Goal: Information Seeking & Learning: Learn about a topic

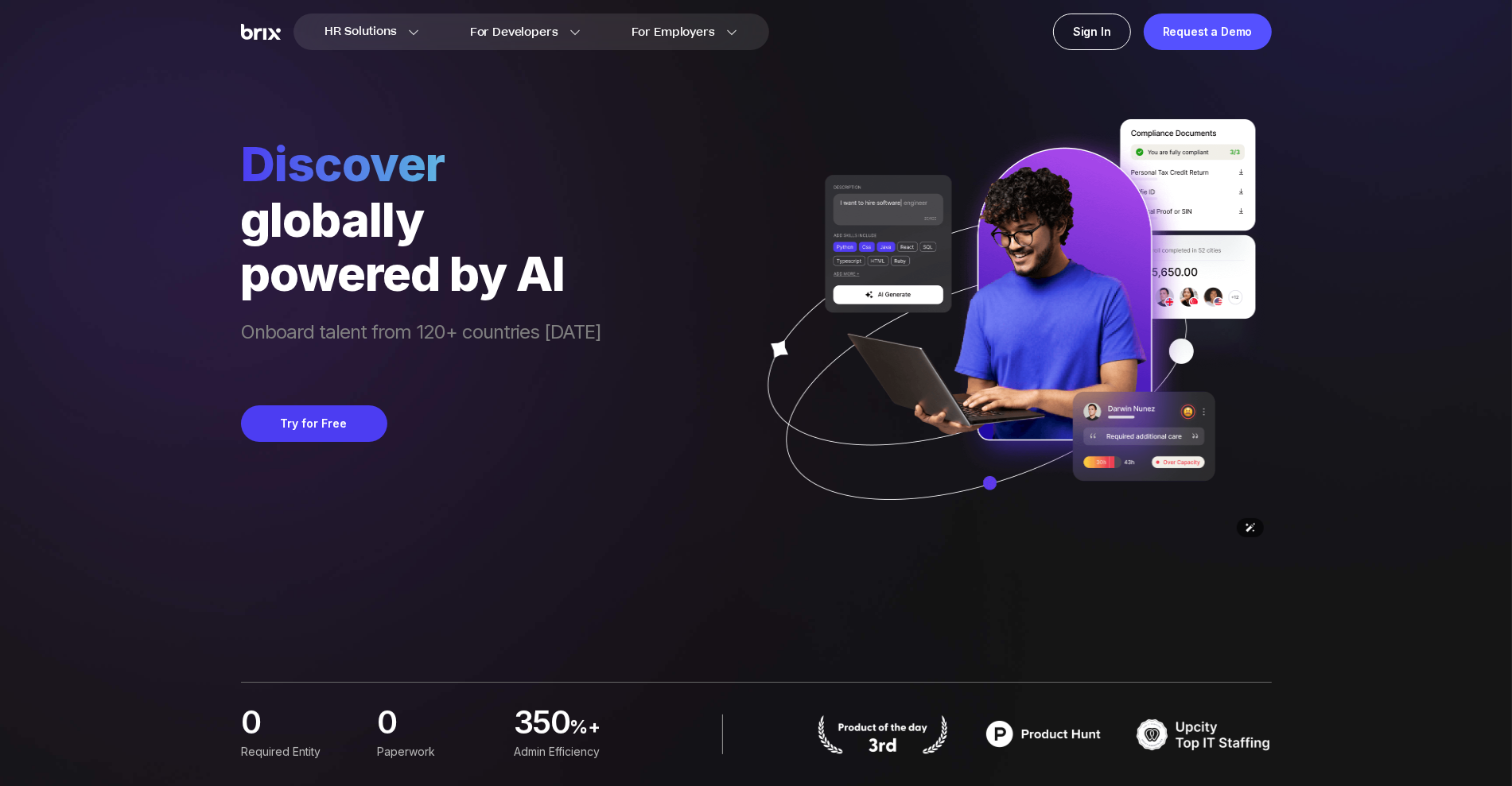
click at [1025, 394] on img at bounding box center [1005, 333] width 533 height 428
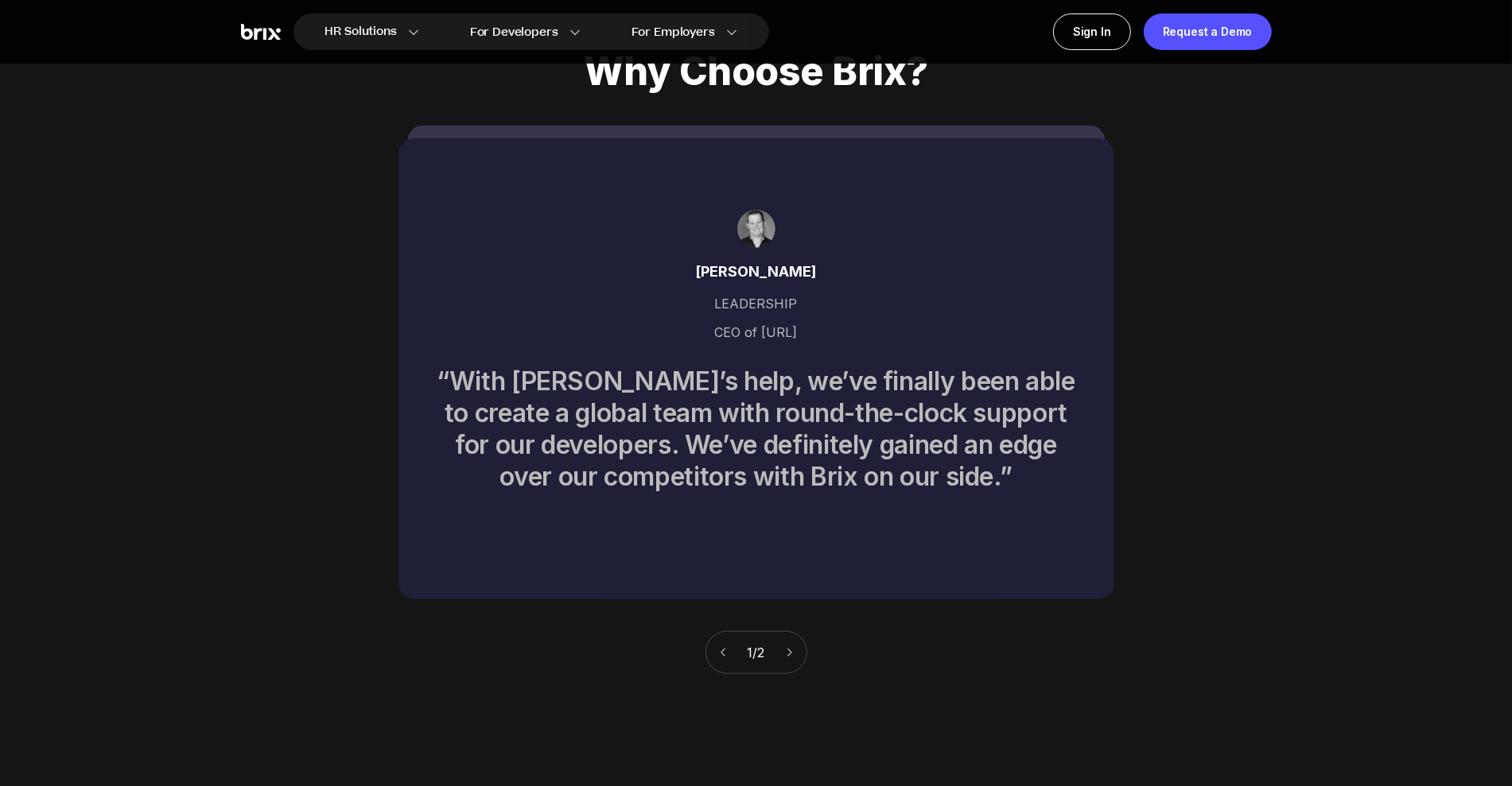
scroll to position [7129, 0]
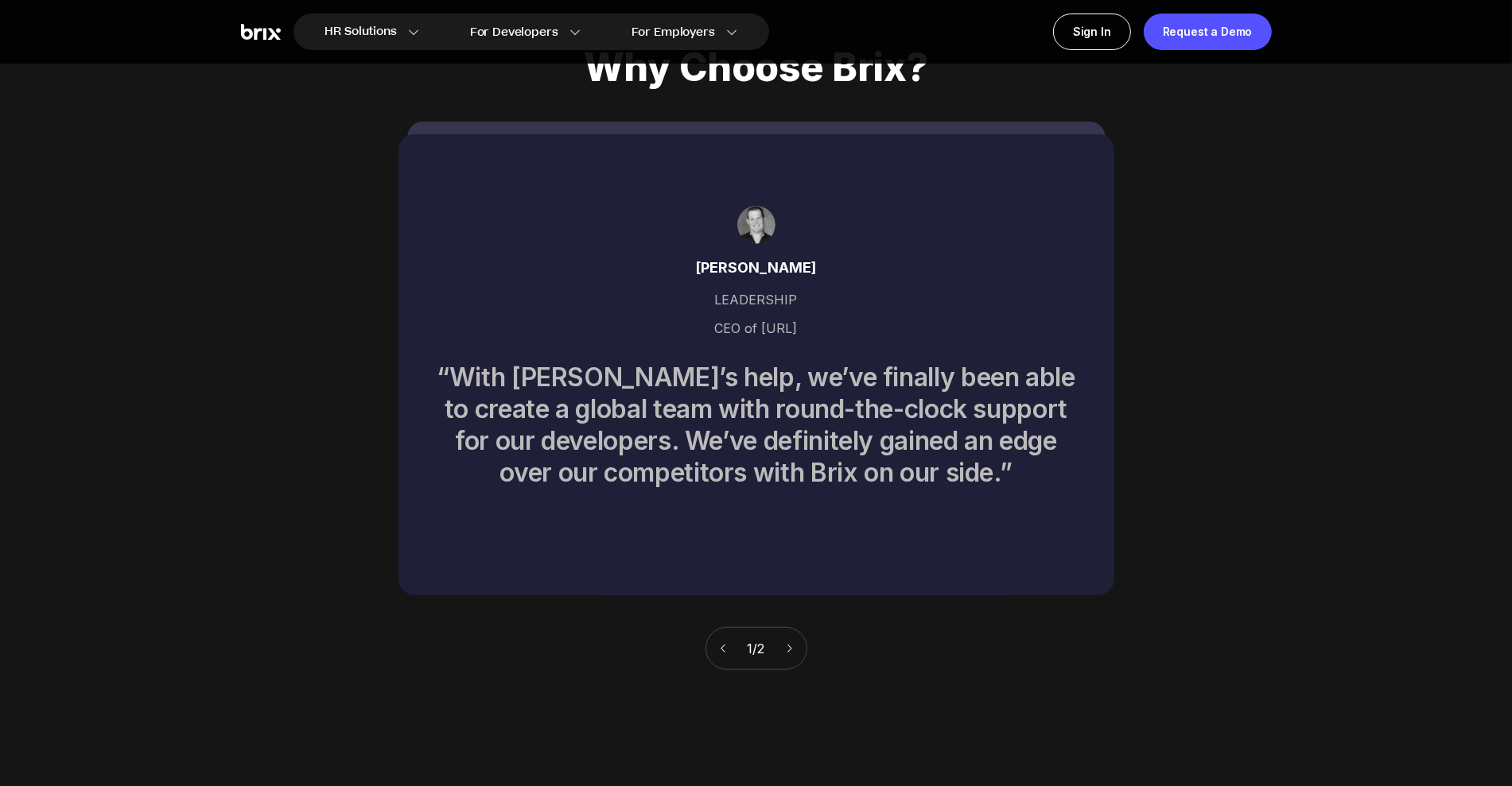
click at [786, 627] on div "1 / 2" at bounding box center [756, 648] width 102 height 43
click at [718, 643] on icon at bounding box center [724, 649] width 12 height 12
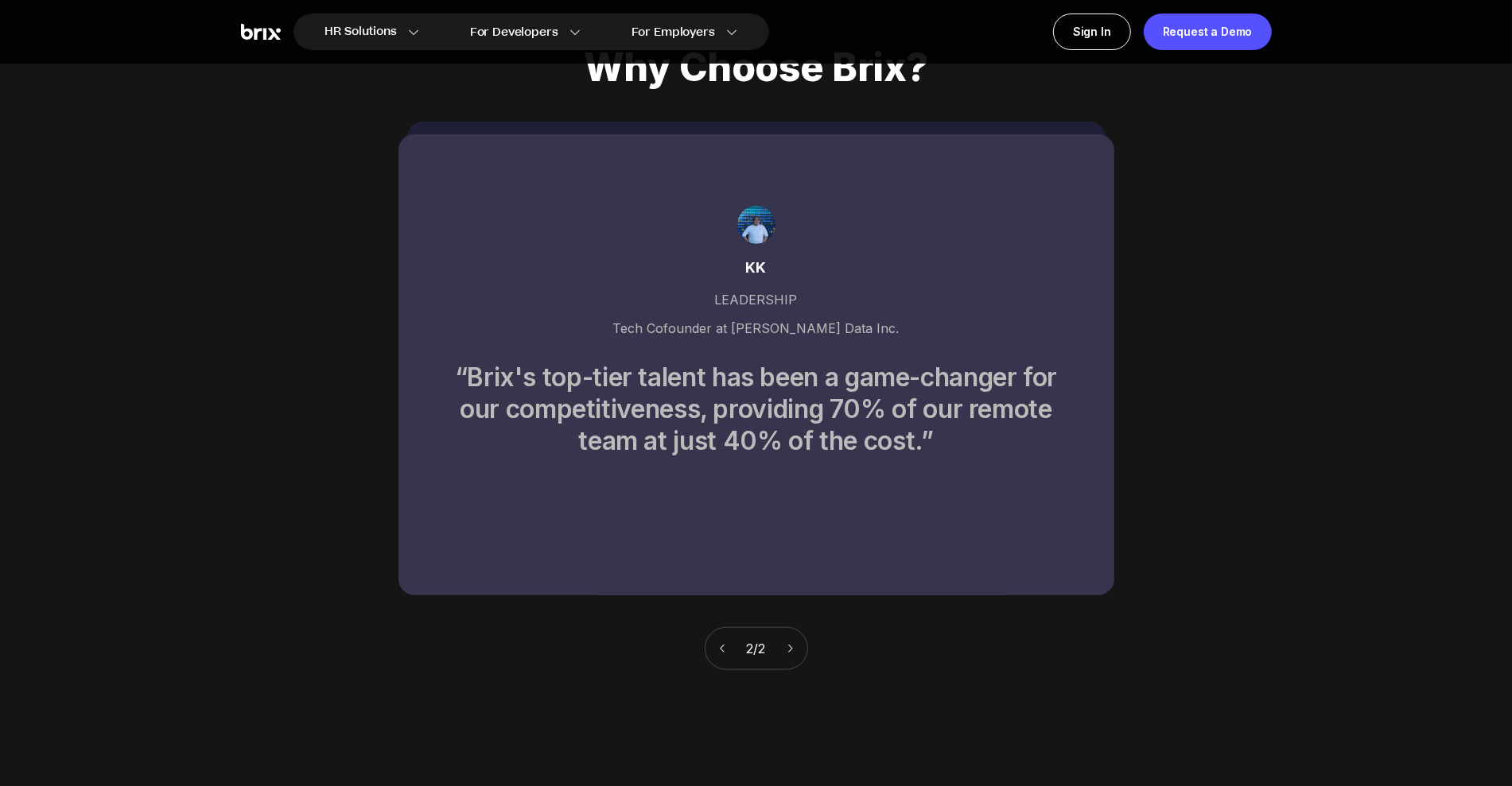
click at [791, 643] on icon at bounding box center [791, 649] width 12 height 12
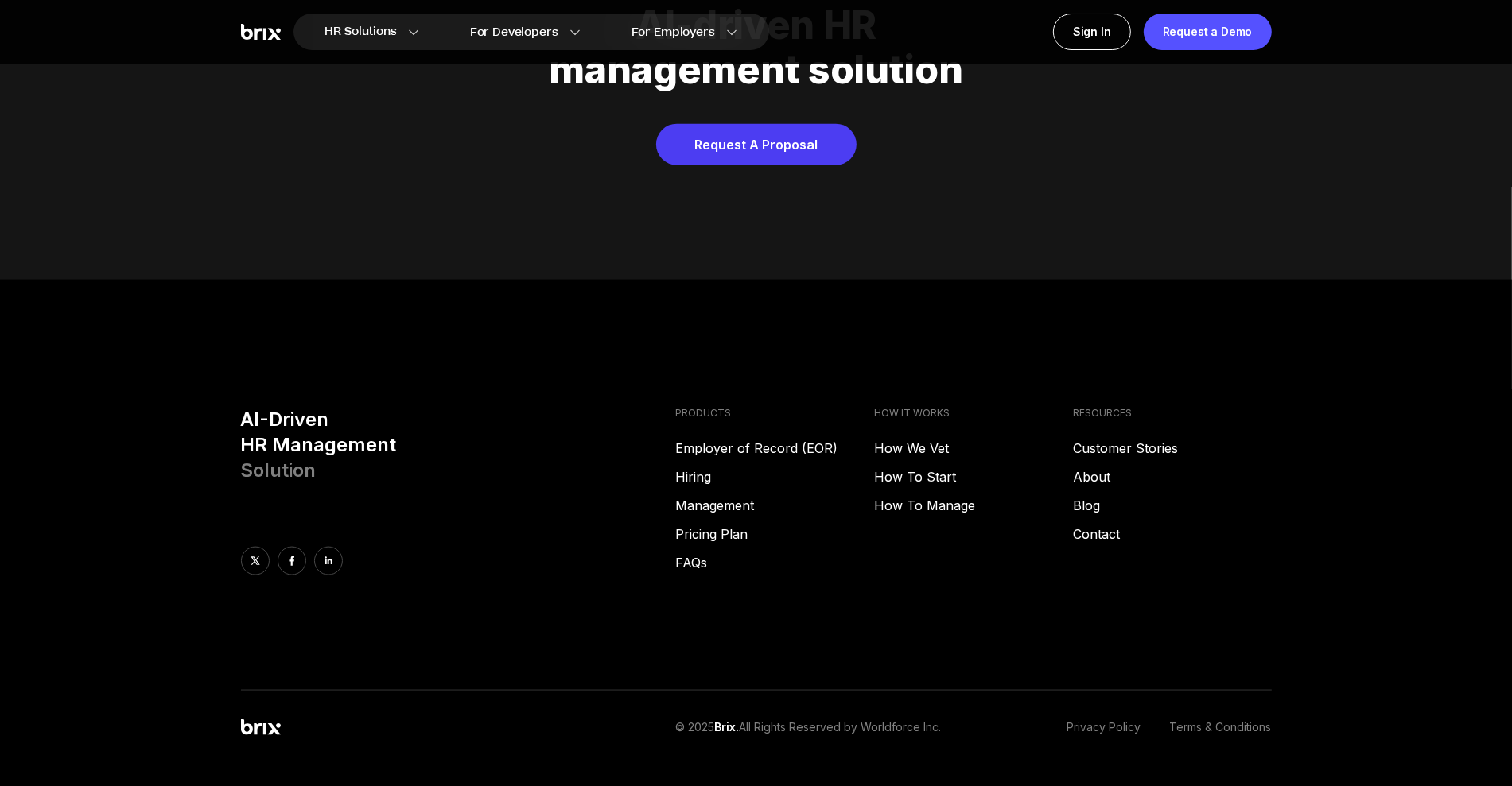
scroll to position [8116, 0]
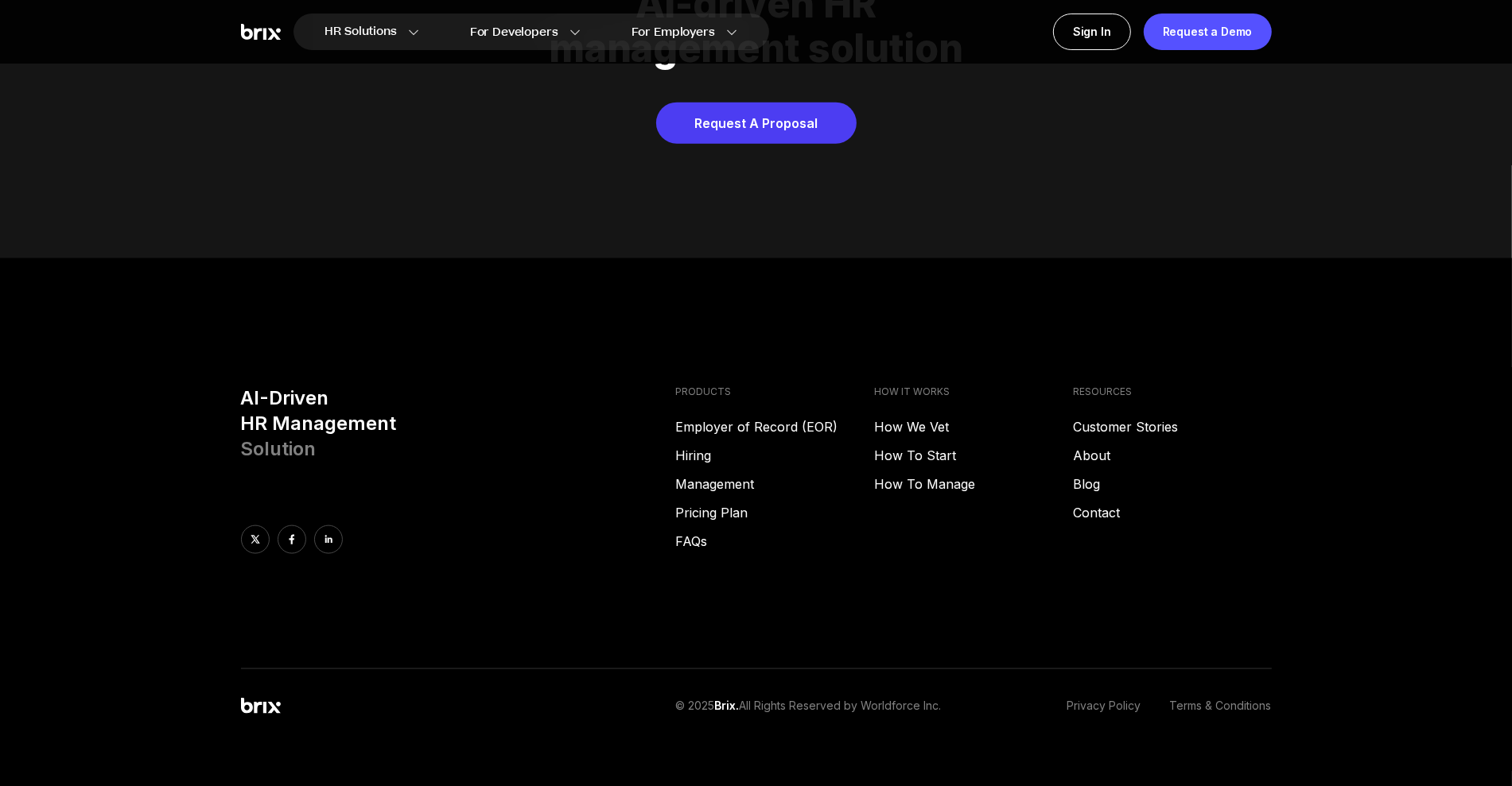
click at [1247, 561] on div "AI-Driven HR Management Solution PRODUCTS Employer of Record (EOR) Hiring Manag…" at bounding box center [756, 527] width 1146 height 284
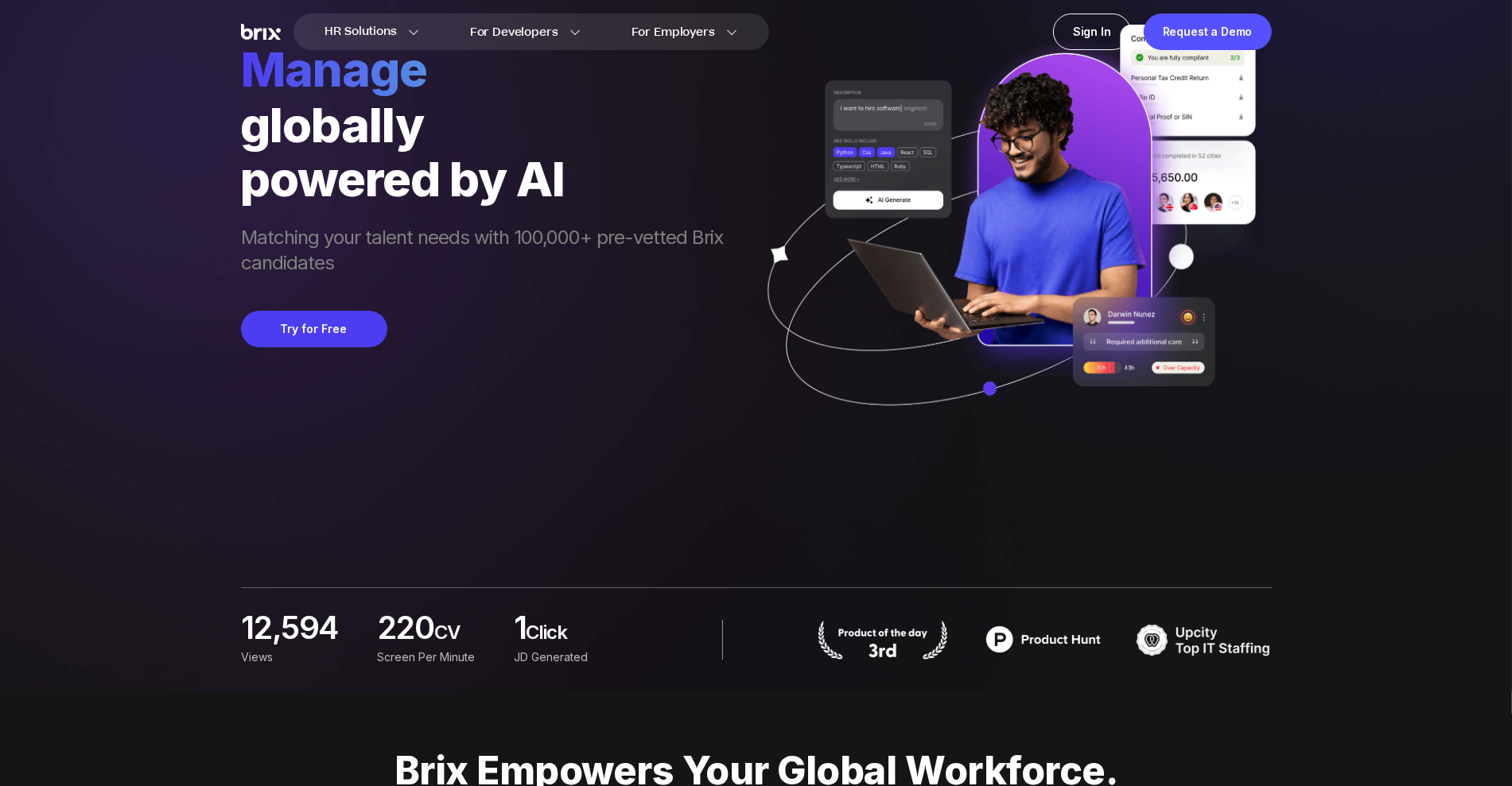
scroll to position [0, 0]
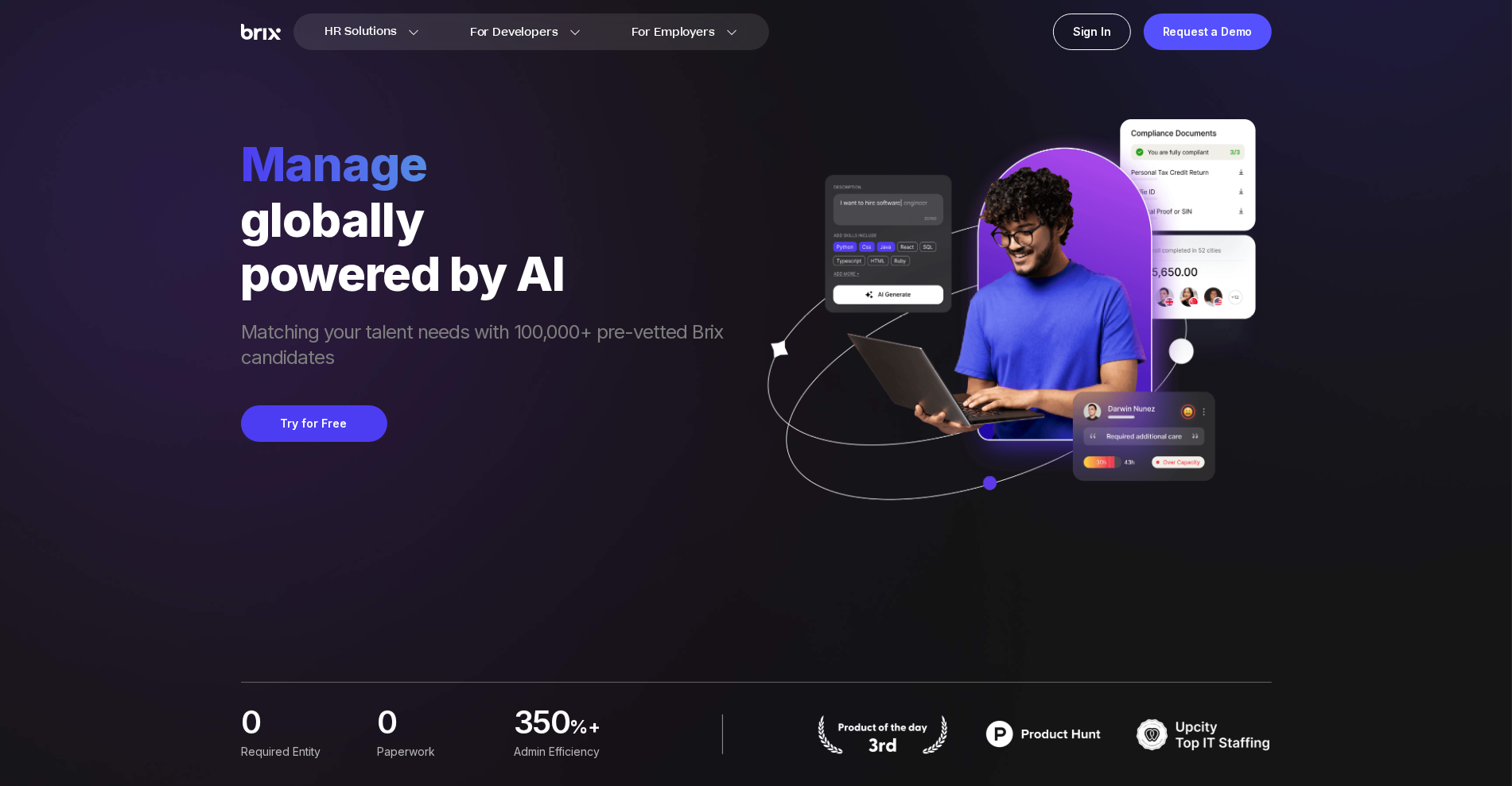
click at [256, 27] on img at bounding box center [260, 32] width 40 height 16
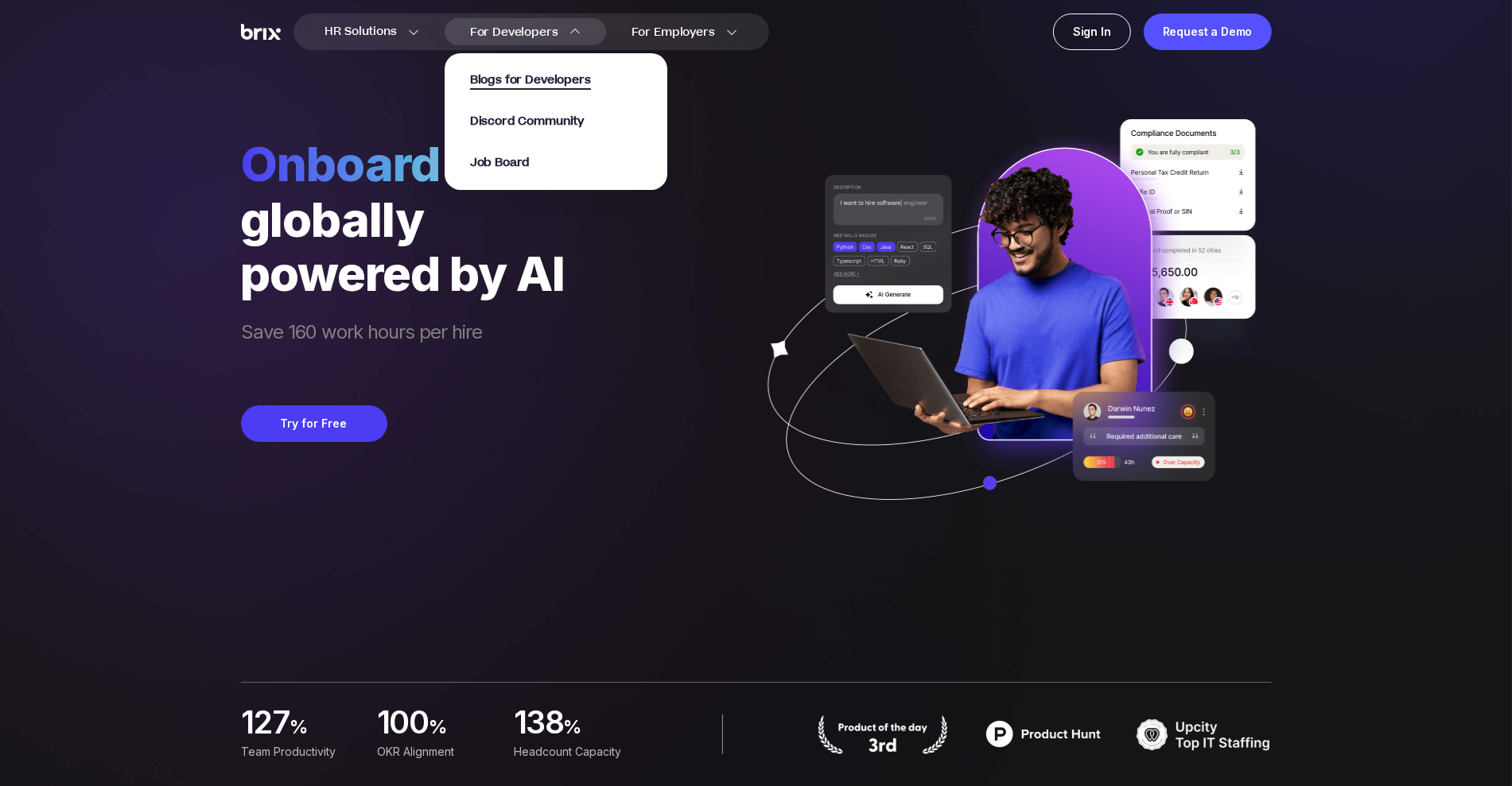
click at [557, 84] on span "Blogs for Developers" at bounding box center [530, 80] width 120 height 18
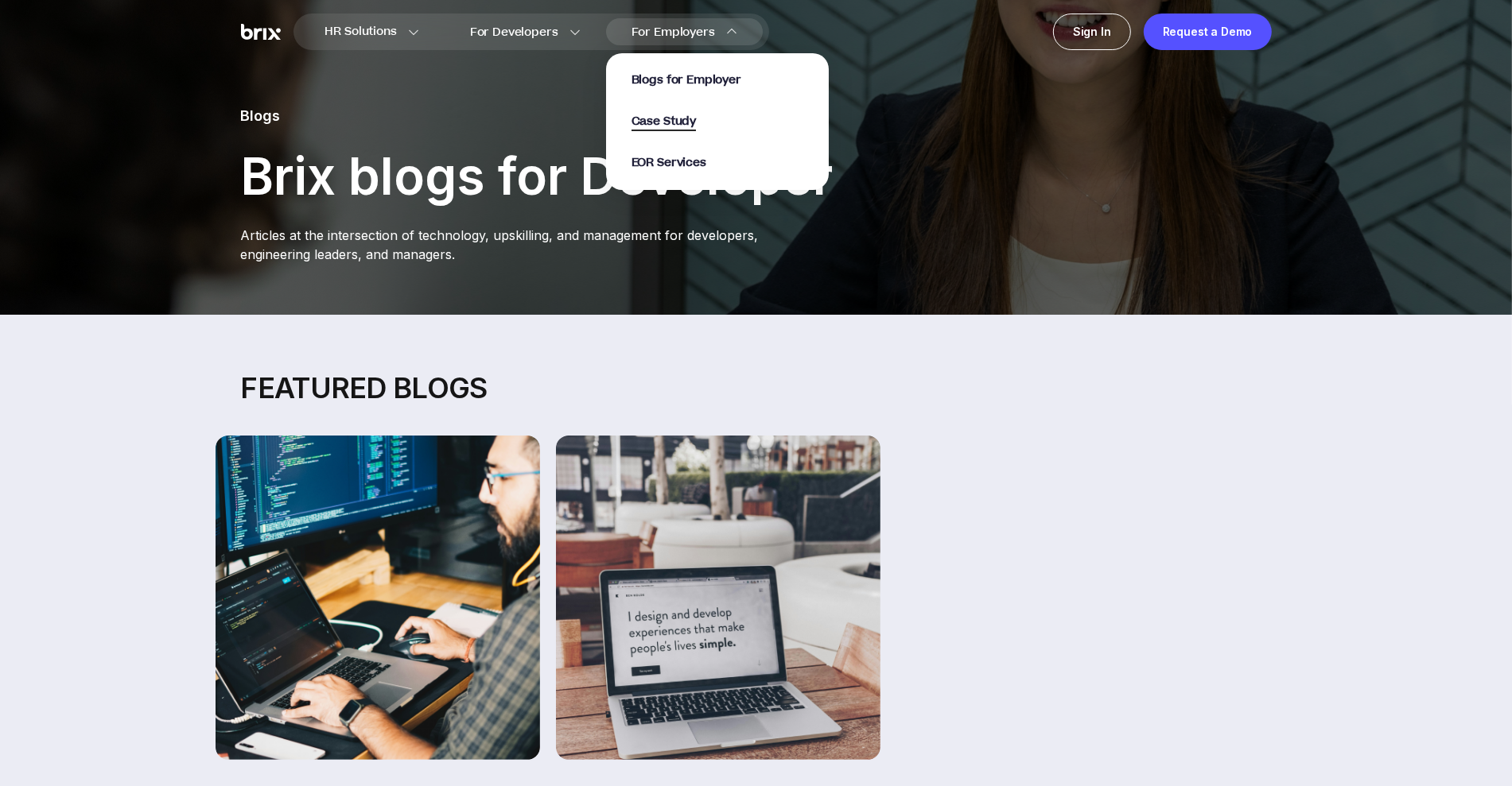
click at [684, 117] on span "Case Study" at bounding box center [664, 121] width 66 height 18
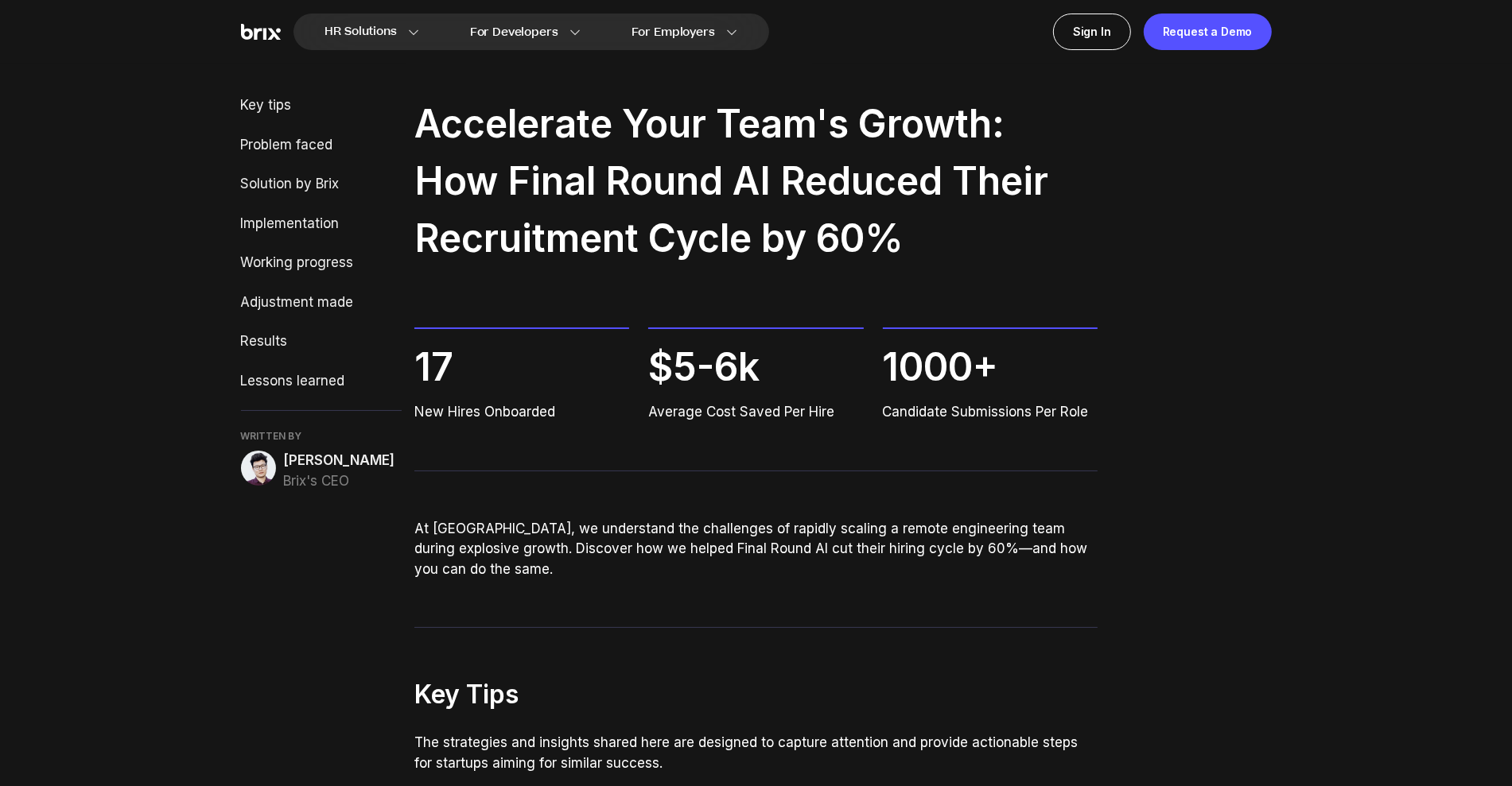
click at [262, 470] on img at bounding box center [258, 468] width 35 height 35
click at [268, 35] on img at bounding box center [260, 32] width 40 height 16
